Goal: Check status: Check status

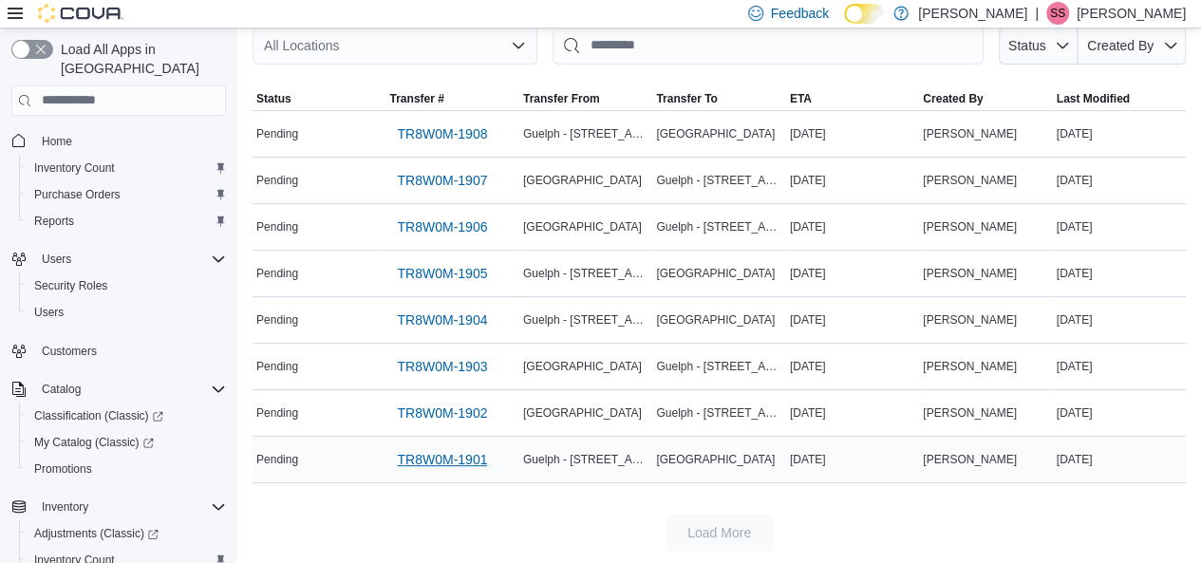
scroll to position [301, 0]
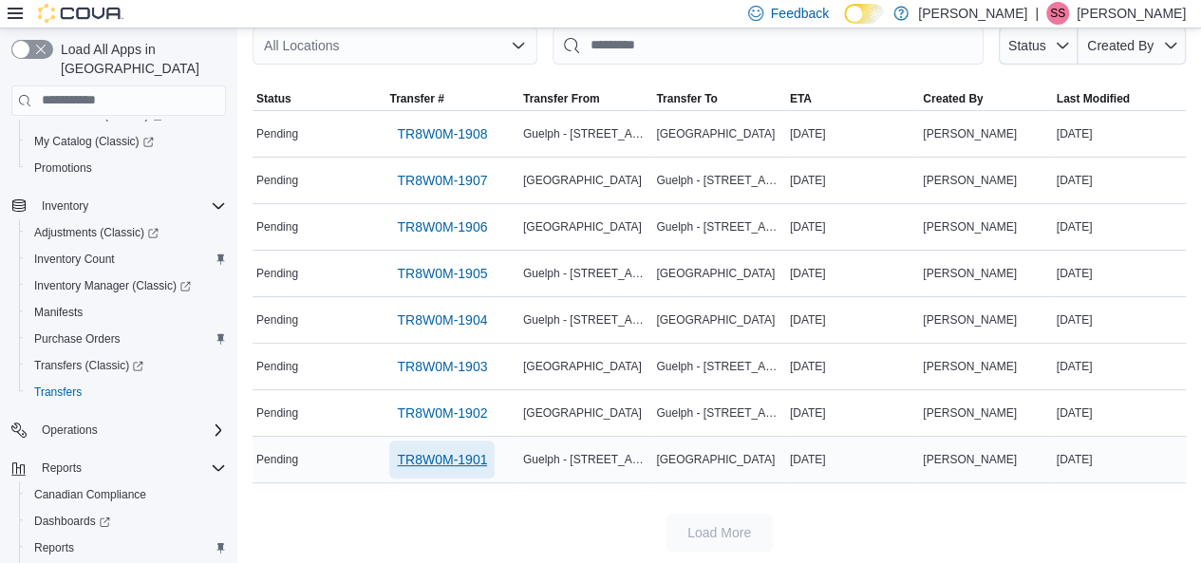
click at [420, 450] on span "TR8W0M-1901" at bounding box center [442, 459] width 90 height 19
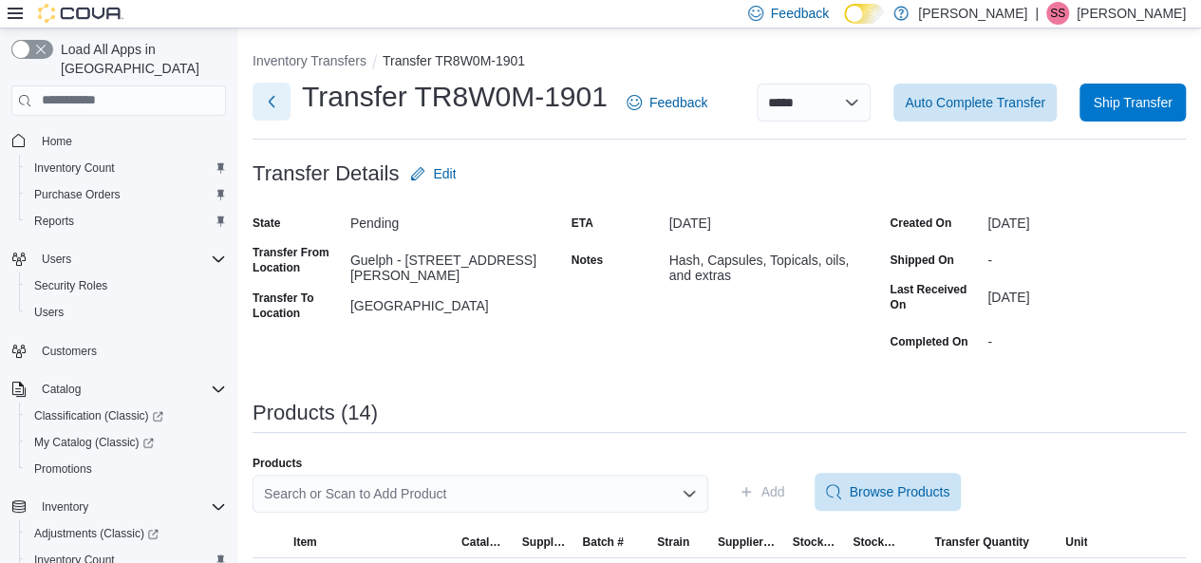
click at [264, 104] on button "Next" at bounding box center [272, 102] width 38 height 38
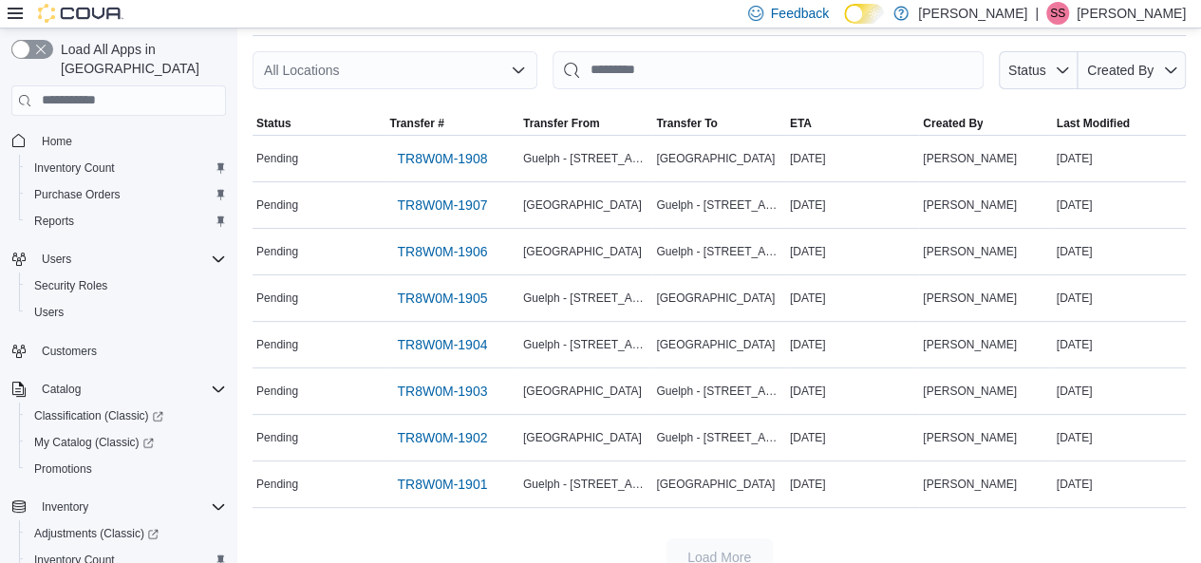
scroll to position [94, 0]
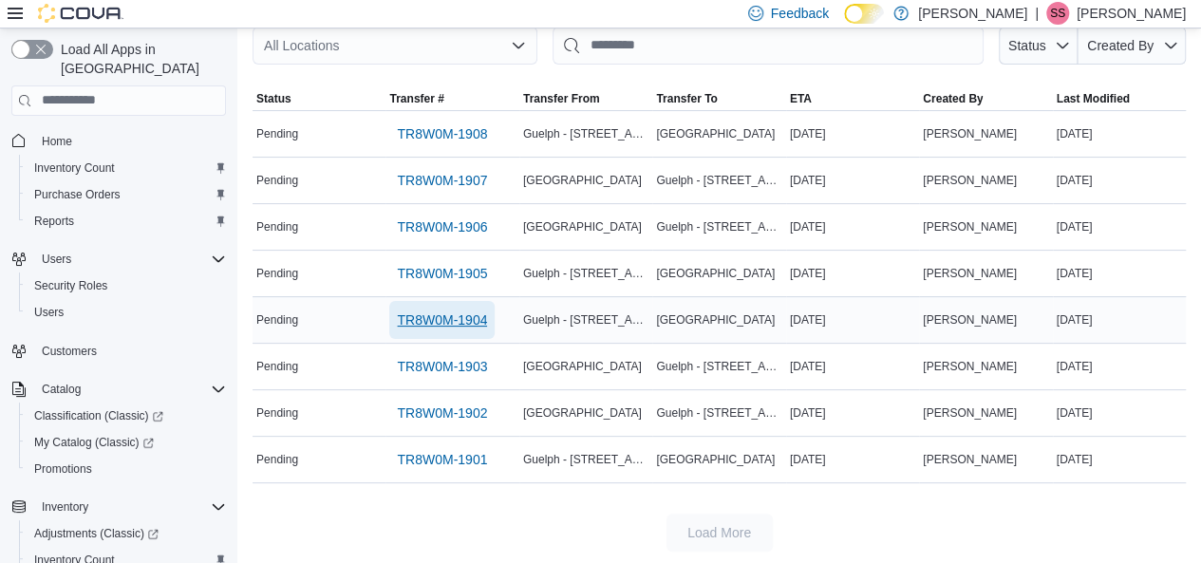
click at [444, 324] on span "TR8W0M-1904" at bounding box center [442, 320] width 90 height 19
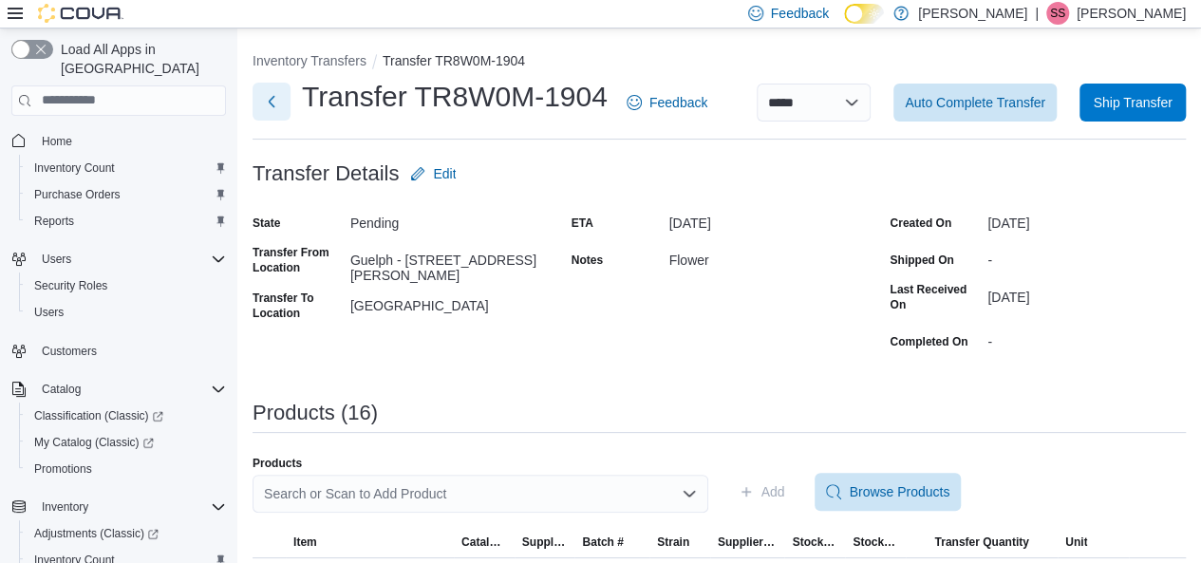
click at [268, 119] on button "Next" at bounding box center [272, 102] width 38 height 38
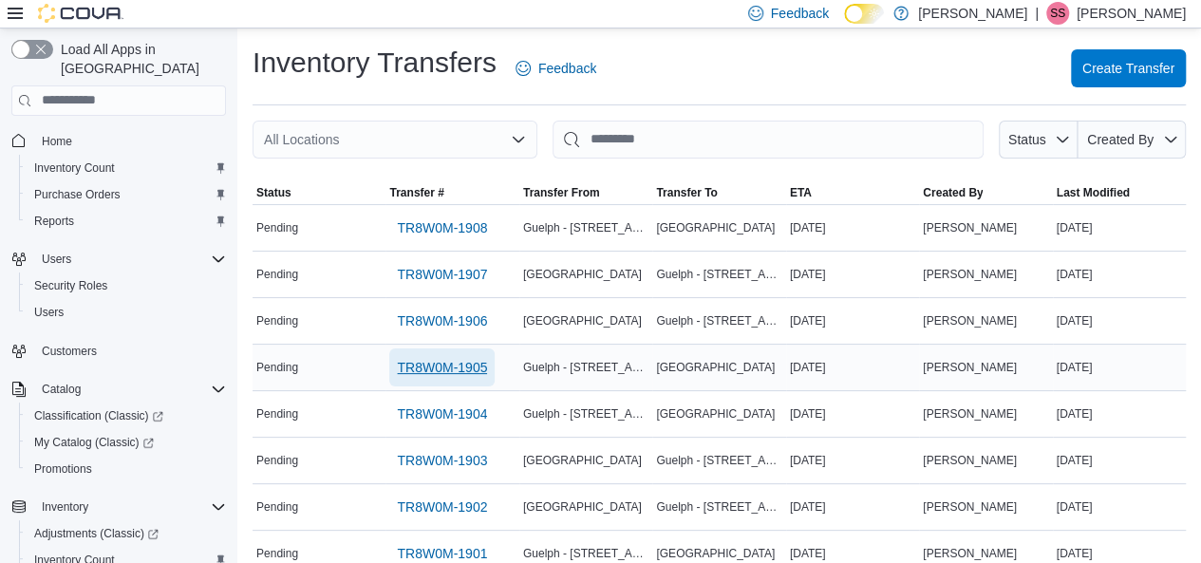
click at [437, 380] on span "TR8W0M-1905" at bounding box center [442, 368] width 90 height 38
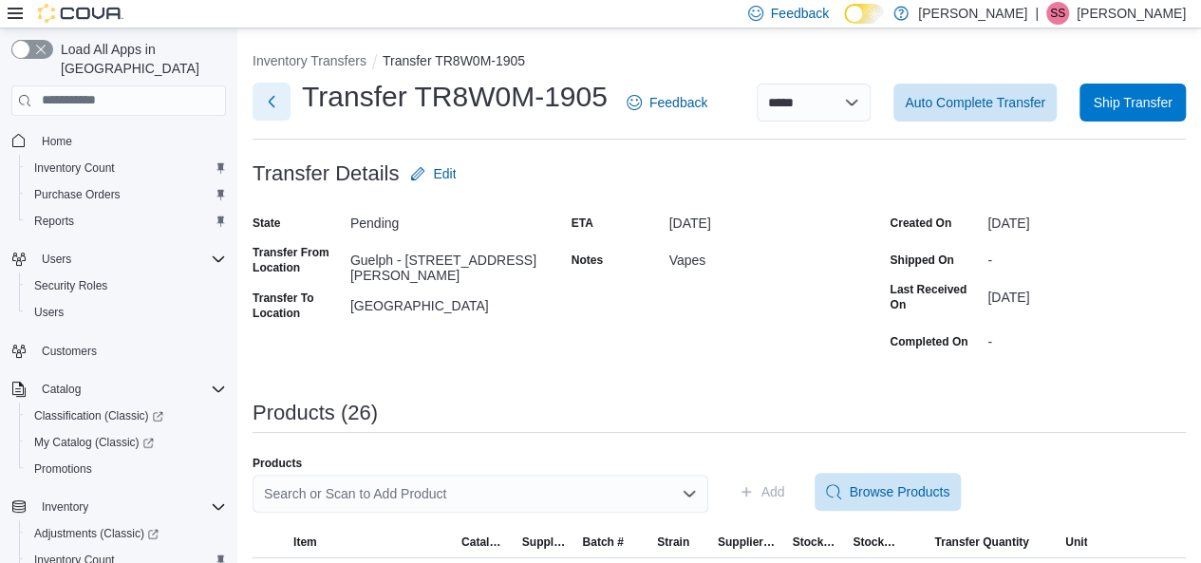
click at [258, 100] on button "Next" at bounding box center [272, 102] width 38 height 38
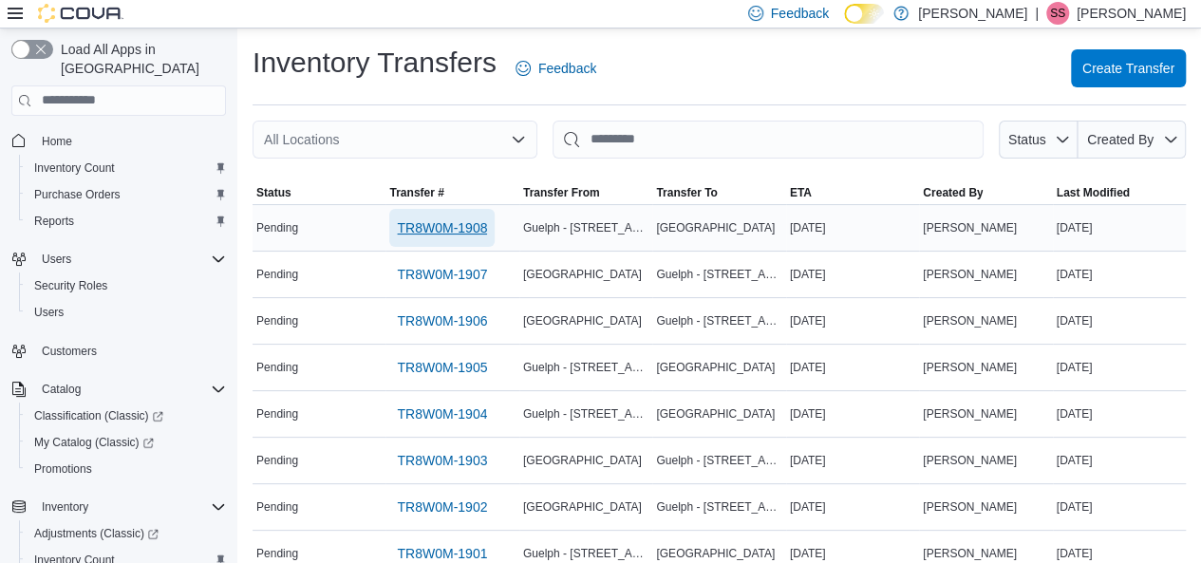
click at [482, 228] on span "TR8W0M-1908" at bounding box center [442, 227] width 90 height 19
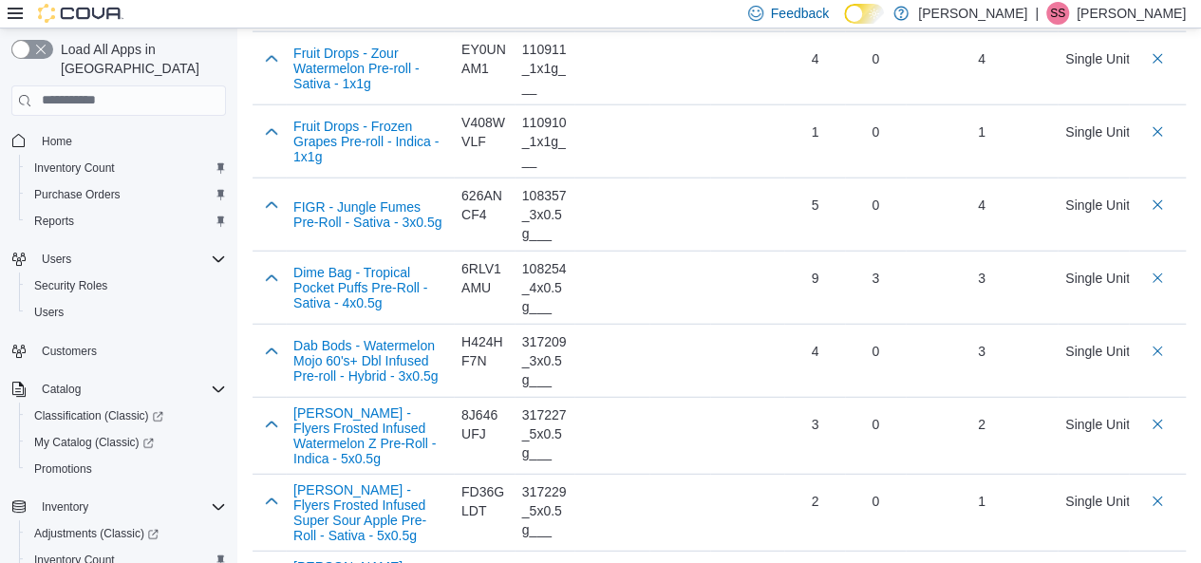
scroll to position [2368, 0]
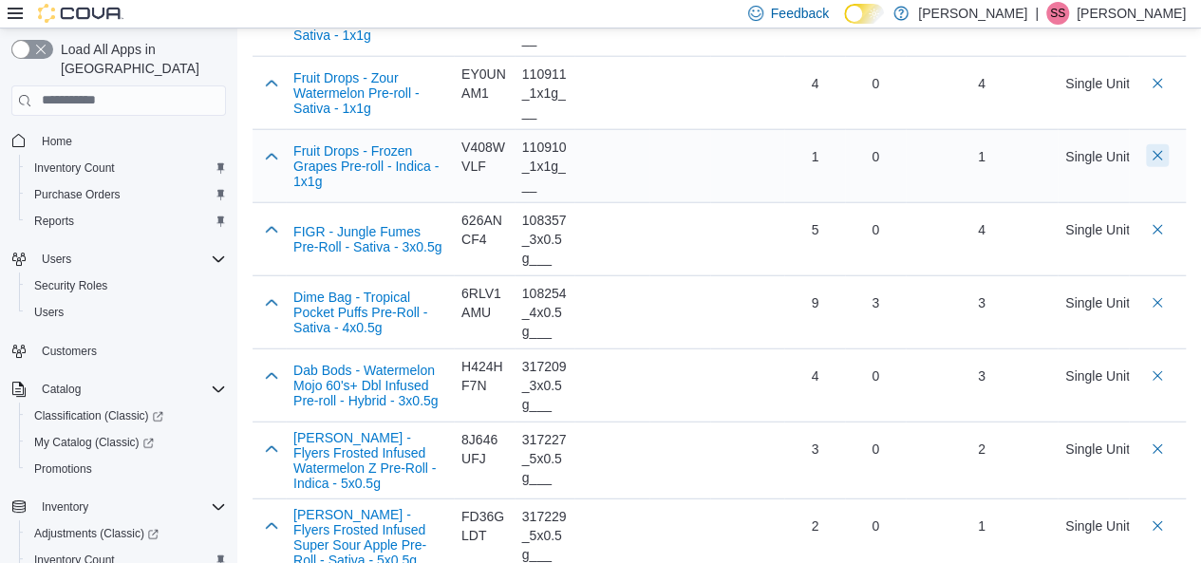
click at [1166, 144] on button "Delete count" at bounding box center [1157, 155] width 23 height 23
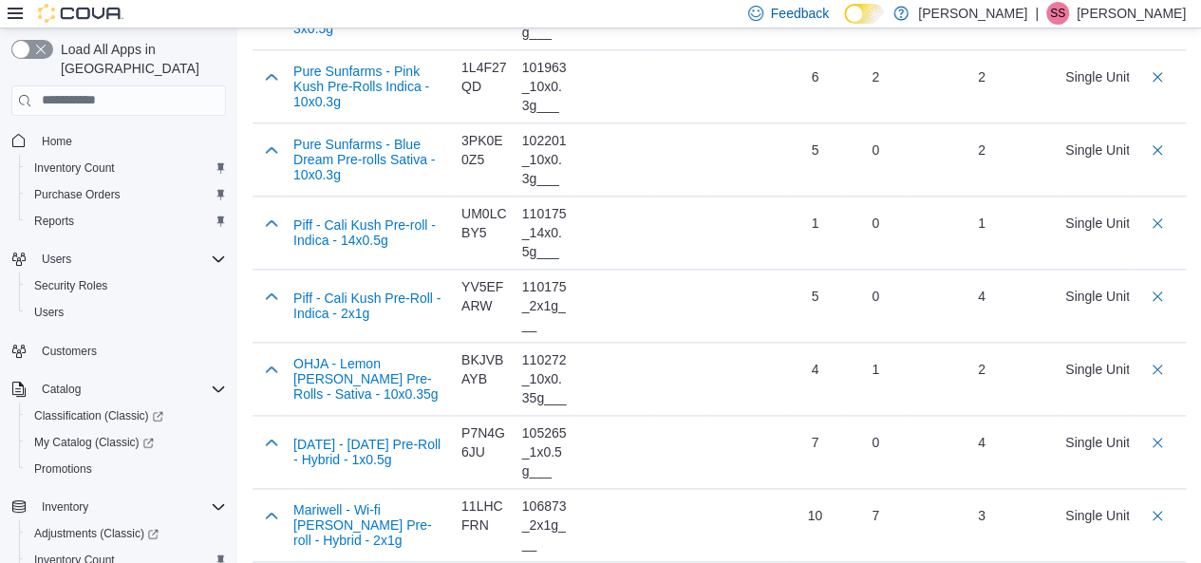
scroll to position [0, 0]
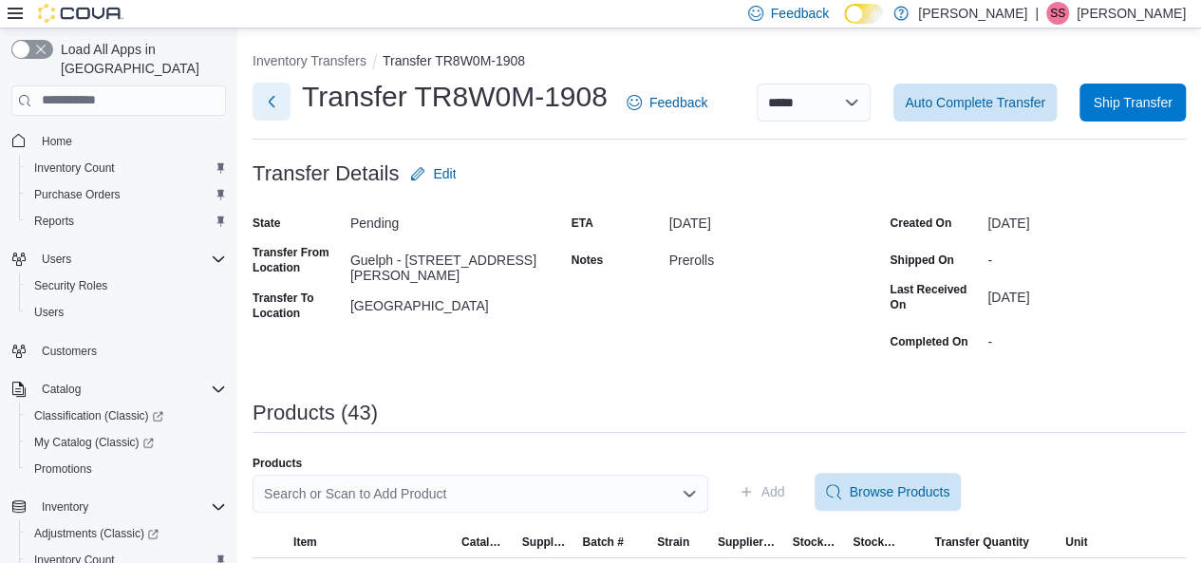
click at [266, 104] on button "Next" at bounding box center [272, 102] width 38 height 38
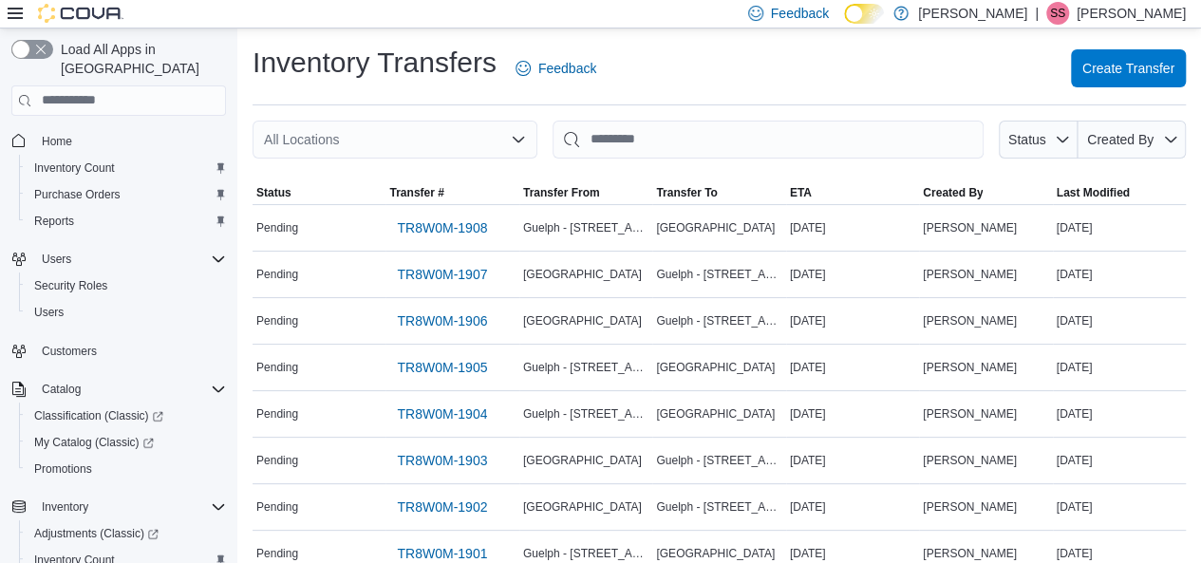
click at [648, 70] on div "Inventory Transfers Feedback Create Transfer" at bounding box center [720, 68] width 934 height 49
